Goal: Task Accomplishment & Management: Use online tool/utility

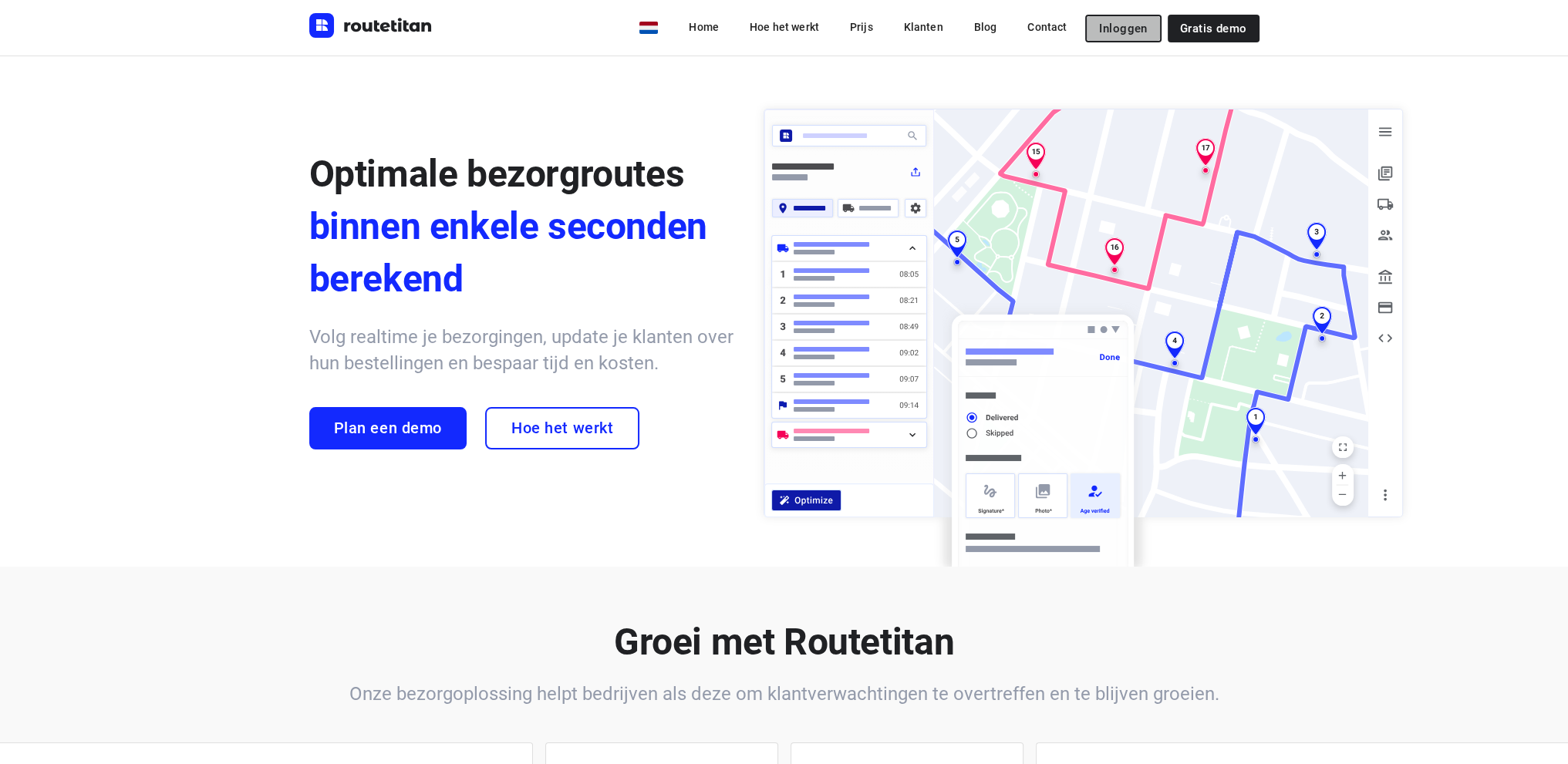
click at [1132, 23] on span "Inloggen" at bounding box center [1122, 29] width 48 height 12
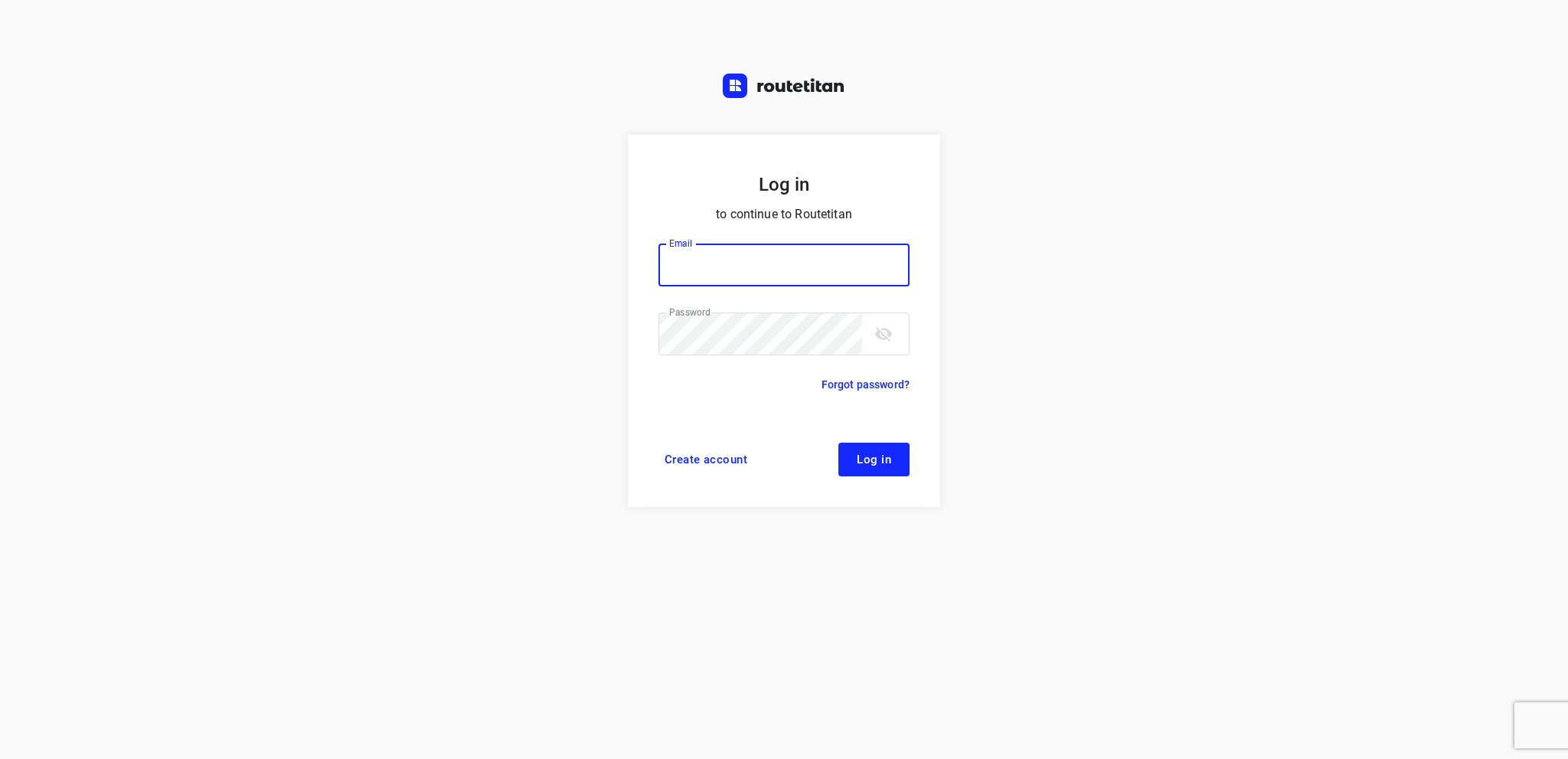
type input "info@tasboomkwekerij.nl"
click at [874, 459] on span "Log in" at bounding box center [874, 460] width 34 height 12
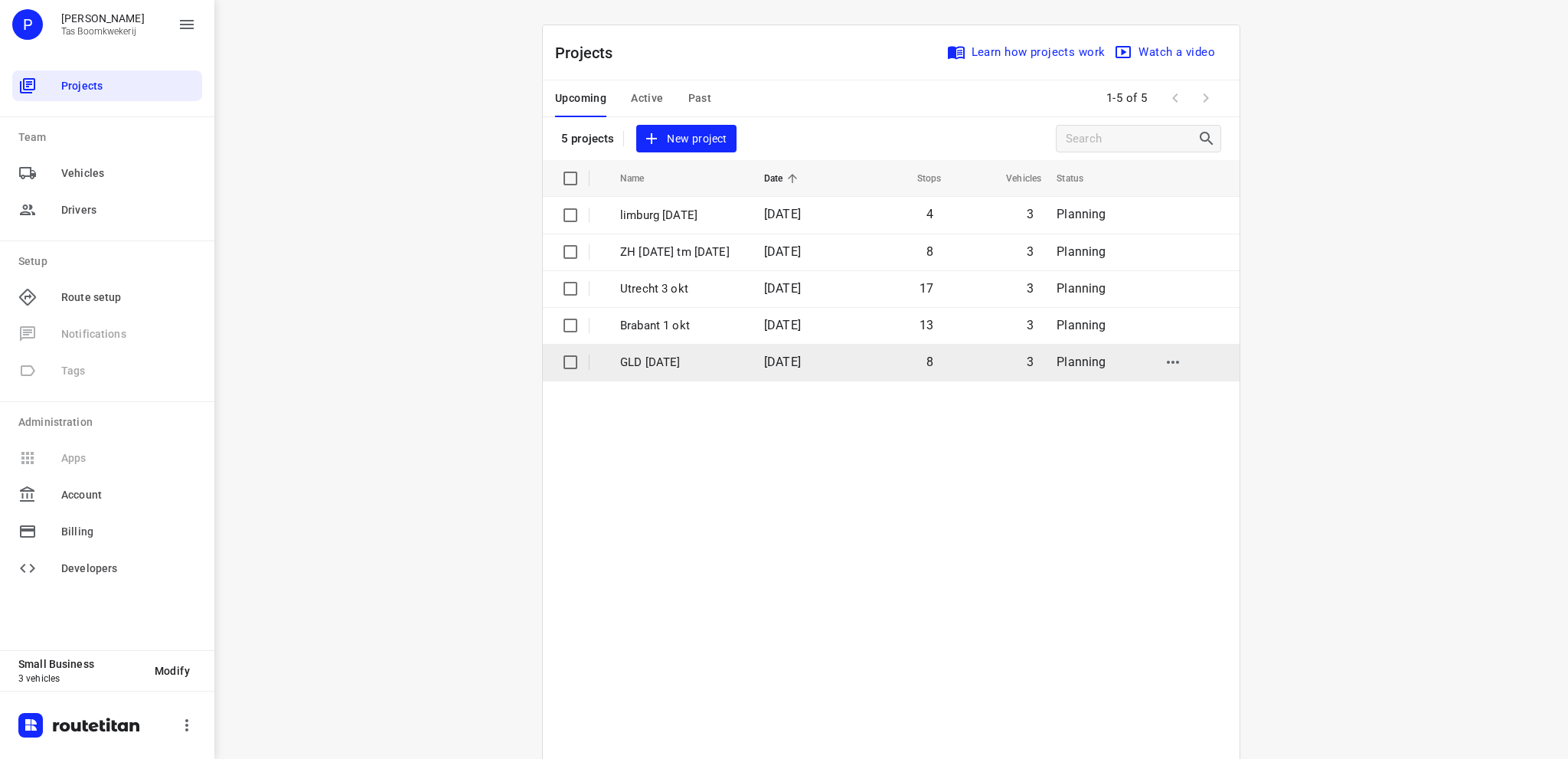
click at [652, 361] on p "GLD 30 sept" at bounding box center [681, 362] width 121 height 17
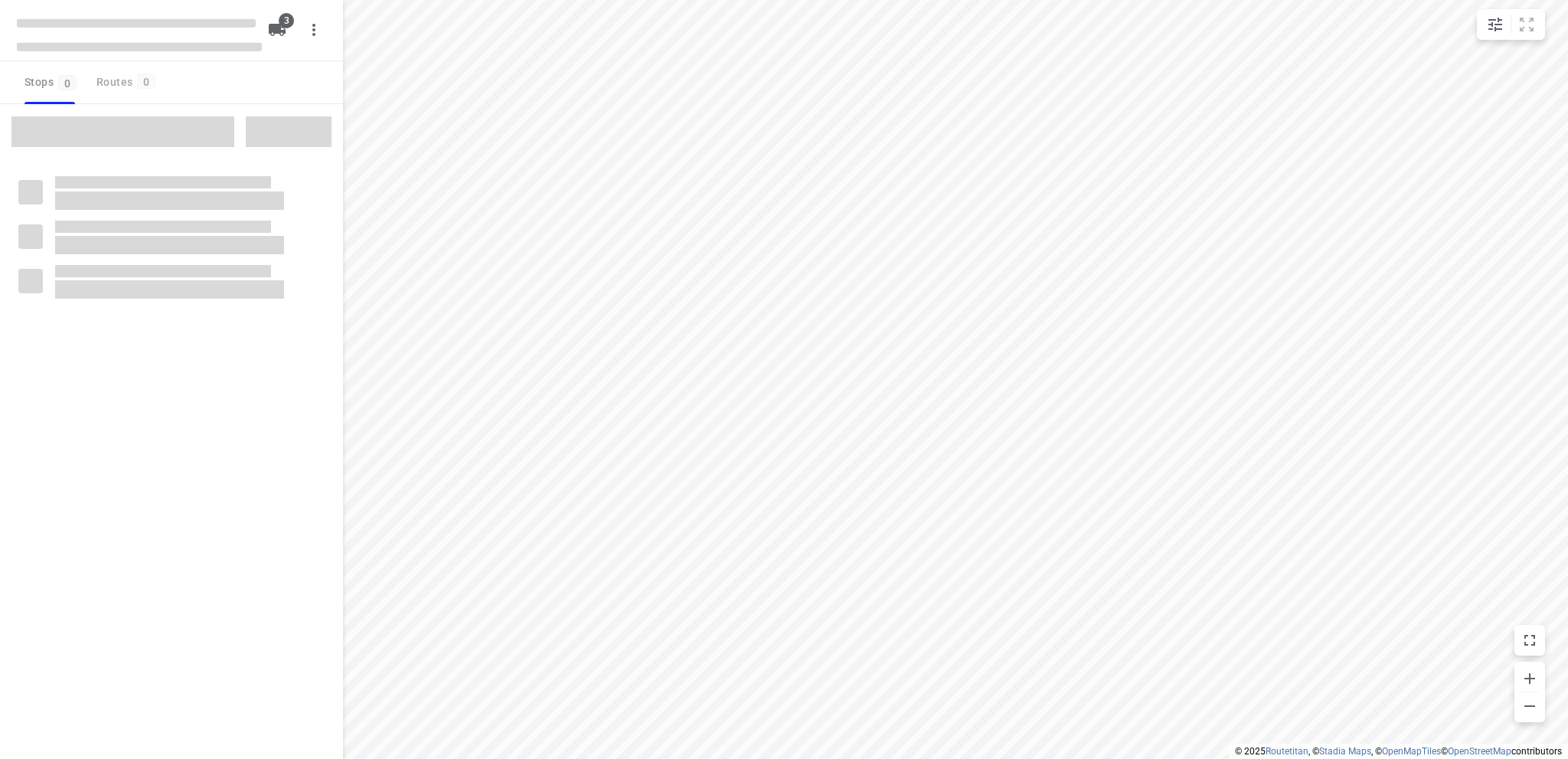
type input "distance"
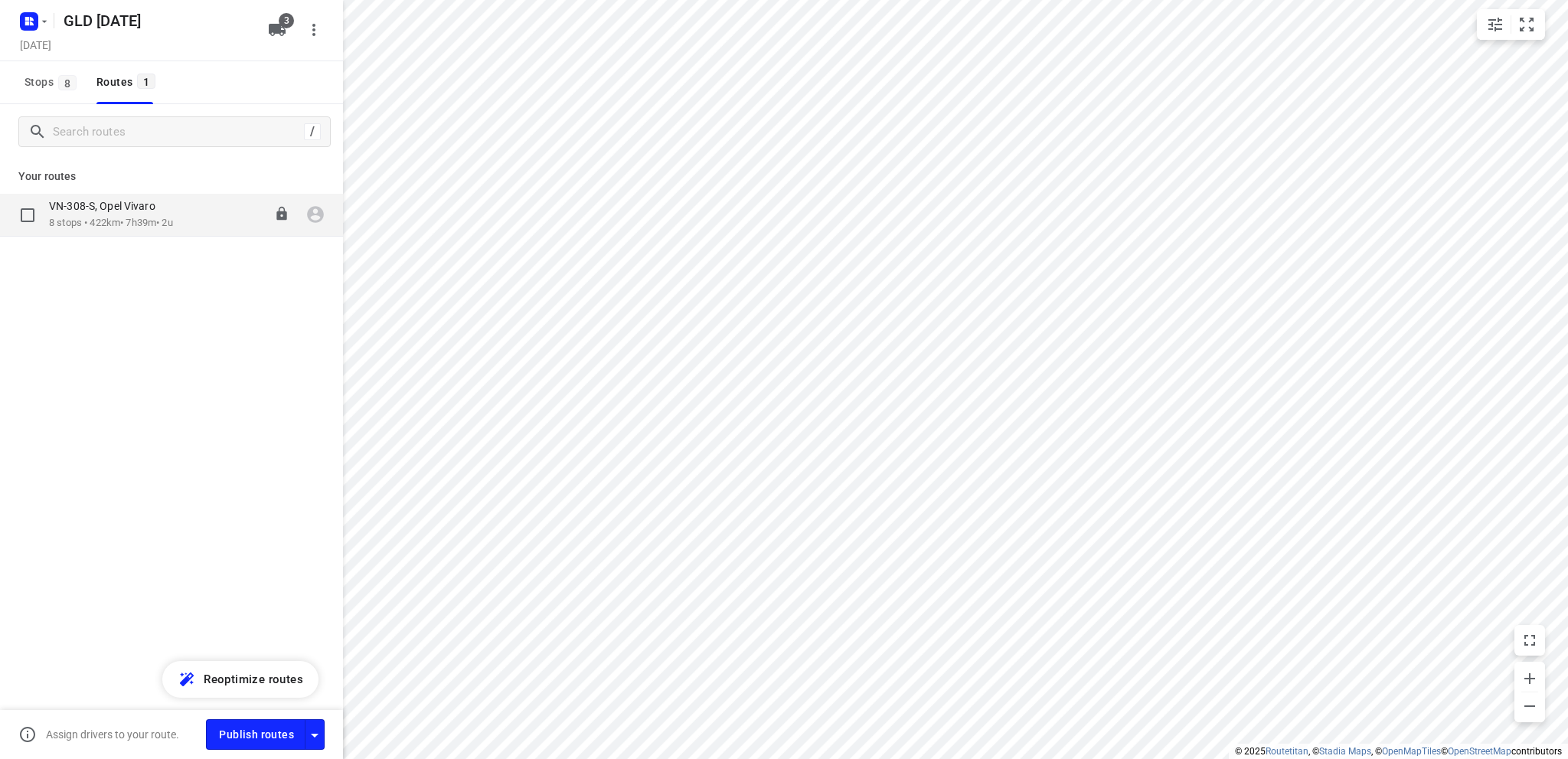
click at [142, 219] on p "8 stops • 422km • 7h39m • 2u" at bounding box center [111, 223] width 124 height 15
